Goal: Task Accomplishment & Management: Complete application form

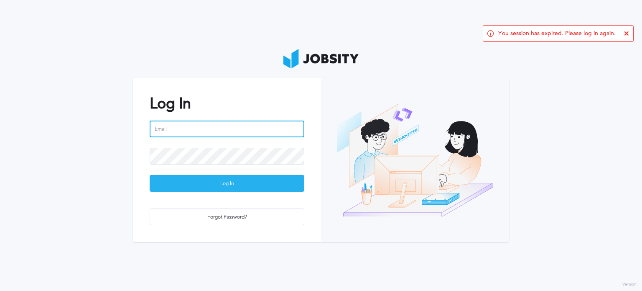
type input "[EMAIL_ADDRESS][DATE][DOMAIN_NAME]"
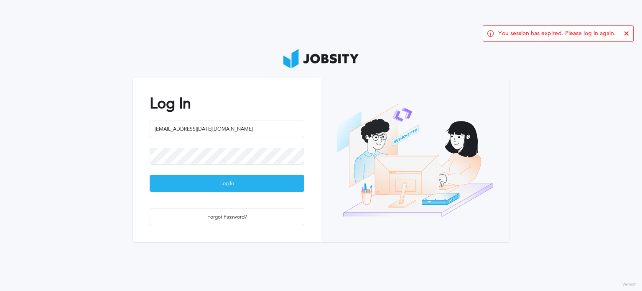
click at [222, 189] on div "Log In" at bounding box center [227, 183] width 154 height 17
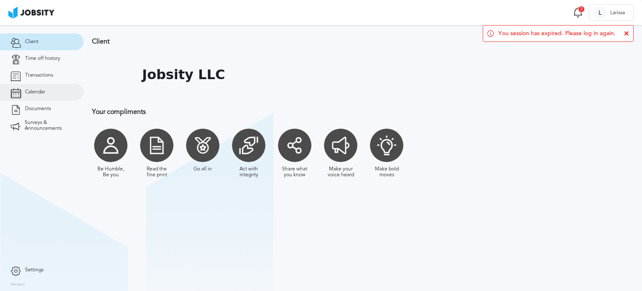
click at [43, 93] on span "Calendar" at bounding box center [35, 92] width 20 height 6
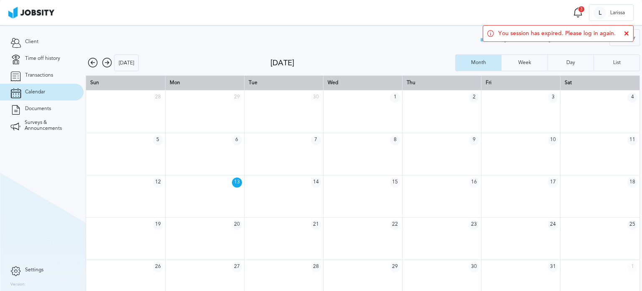
scroll to position [11, 0]
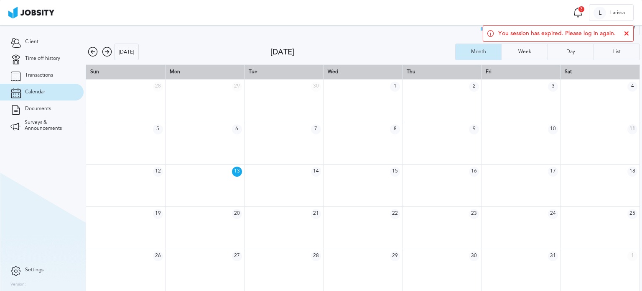
click at [106, 50] on icon at bounding box center [107, 52] width 10 height 10
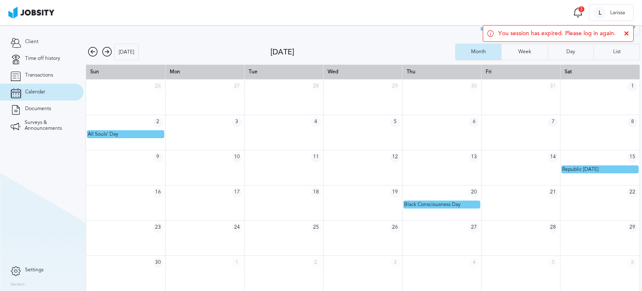
click at [105, 50] on icon at bounding box center [107, 52] width 10 height 10
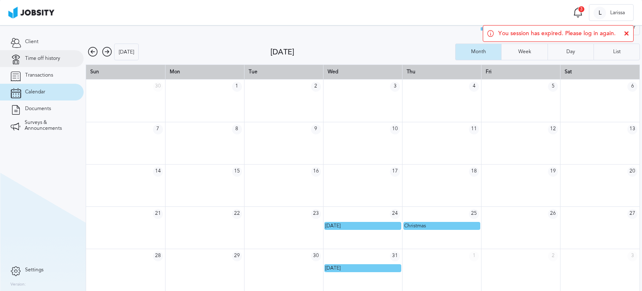
click at [36, 57] on span "Time off history" at bounding box center [42, 59] width 35 height 6
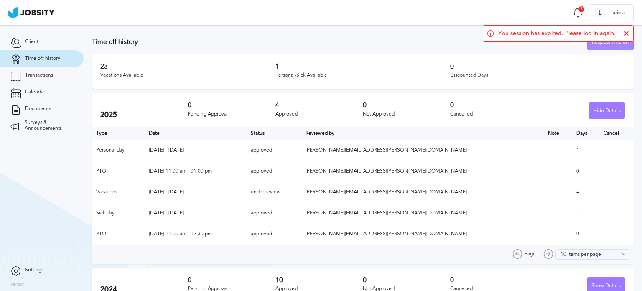
click at [600, 46] on div "Request time off" at bounding box center [611, 42] width 46 height 17
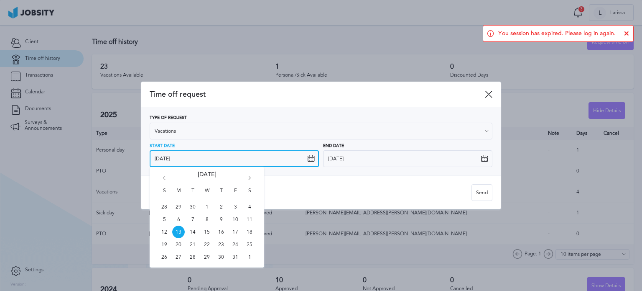
click at [206, 156] on input "[DATE]" at bounding box center [234, 158] width 169 height 17
click at [178, 244] on span "20" at bounding box center [178, 244] width 13 height 13
type input "[DATE]"
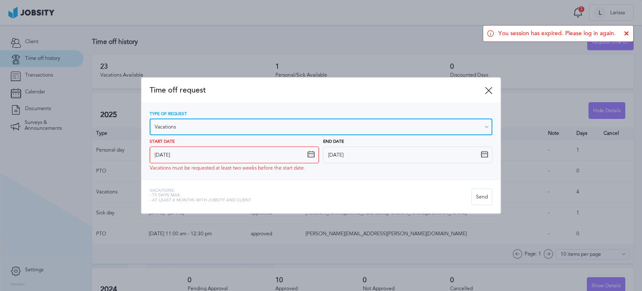
click at [216, 127] on input "Vacations" at bounding box center [321, 126] width 343 height 17
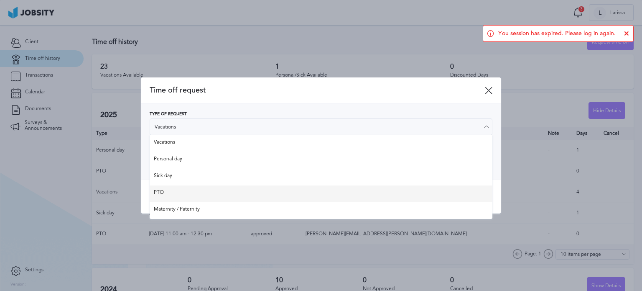
type input "PTO"
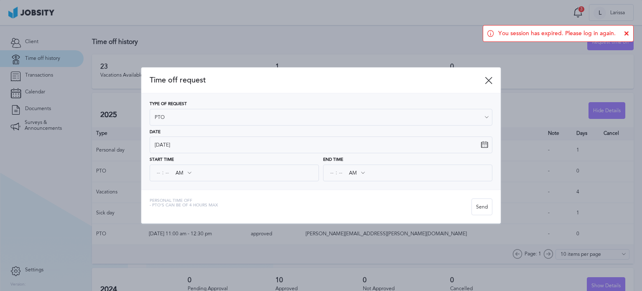
click at [181, 197] on div "Time off request Type of Request PTO Vacations Personal day Sick day PTO Matern…" at bounding box center [320, 144] width 359 height 155
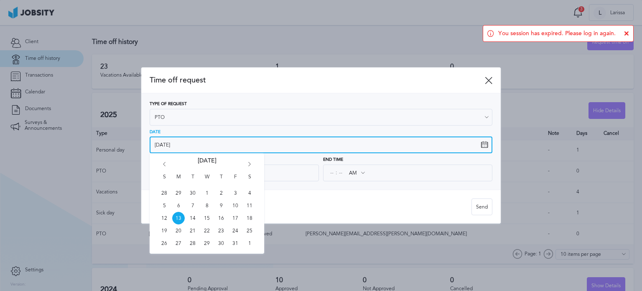
click at [186, 144] on input "[DATE]" at bounding box center [321, 144] width 343 height 17
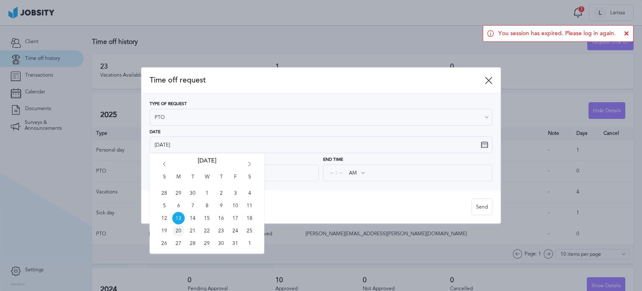
click at [178, 229] on span "20" at bounding box center [178, 230] width 13 height 13
type input "[DATE]"
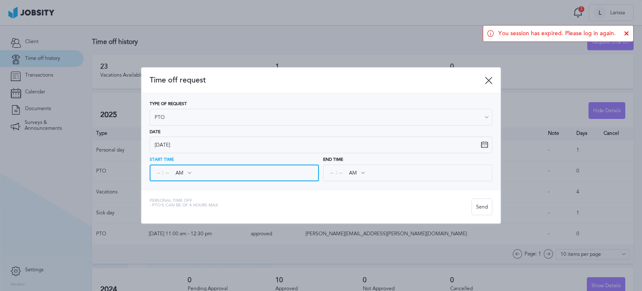
click at [158, 172] on input at bounding box center [159, 172] width 8 height 15
type input "11"
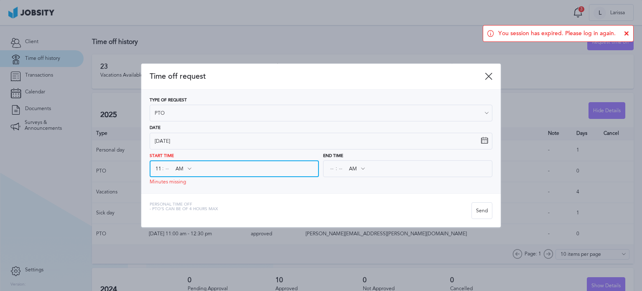
click at [167, 173] on input at bounding box center [167, 168] width 8 height 15
type input "00"
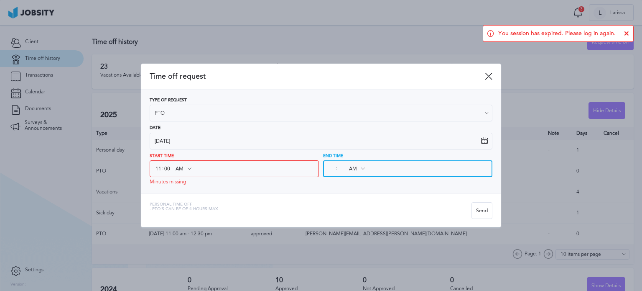
click at [331, 171] on input at bounding box center [332, 168] width 8 height 15
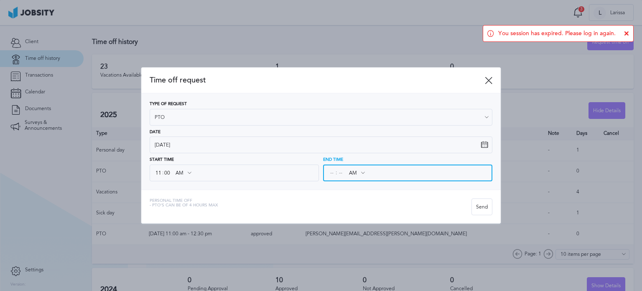
type input "01"
click at [339, 172] on input at bounding box center [341, 172] width 8 height 15
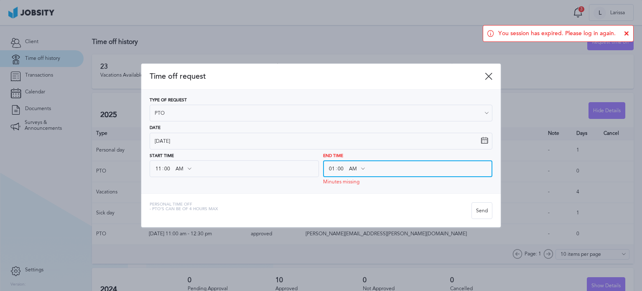
type input "00"
click at [356, 166] on input "AM" at bounding box center [356, 168] width 24 height 15
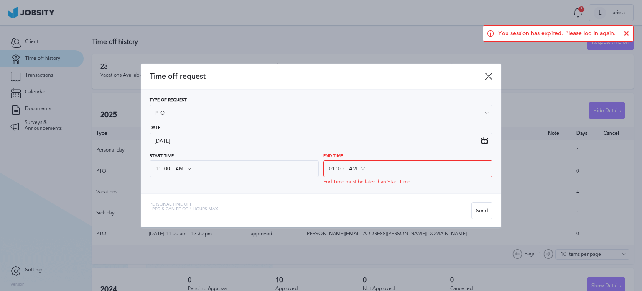
click at [356, 189] on div "Type of Request PTO Vacations Personal day Sick day PTO Maternity / Paternity D…" at bounding box center [320, 141] width 359 height 104
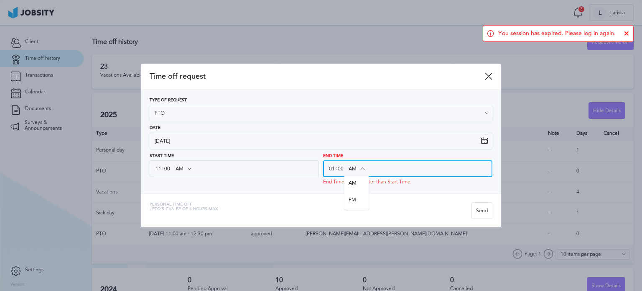
click at [358, 172] on input "AM" at bounding box center [356, 168] width 24 height 15
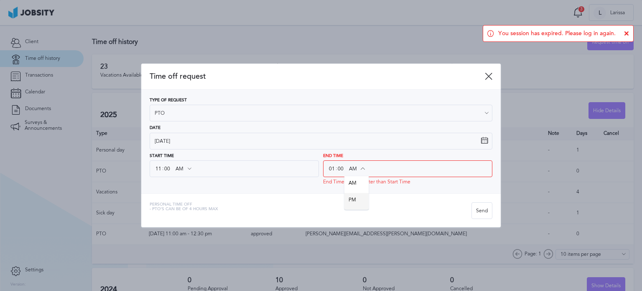
type input "PM"
click at [358, 202] on div "Time off request Type of Request PTO Vacations Personal day Sick day PTO Matern…" at bounding box center [320, 145] width 359 height 163
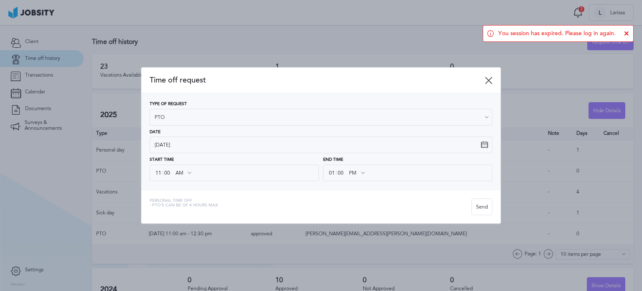
click at [362, 207] on div "Personal Time Off - PTO's can be of 4 hours max" at bounding box center [311, 206] width 322 height 17
click at [488, 210] on div "Send" at bounding box center [482, 207] width 20 height 17
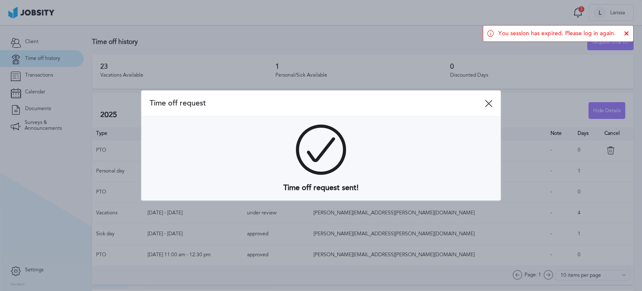
click at [485, 103] on icon at bounding box center [489, 103] width 8 height 8
